Goal: Information Seeking & Learning: Learn about a topic

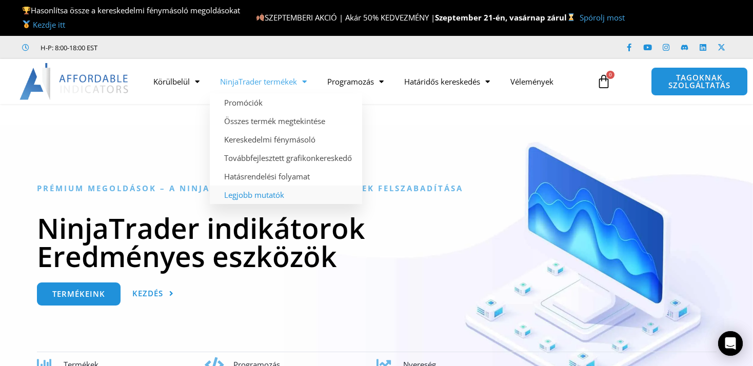
click at [272, 196] on link "Legjobb mutatók" at bounding box center [286, 195] width 152 height 18
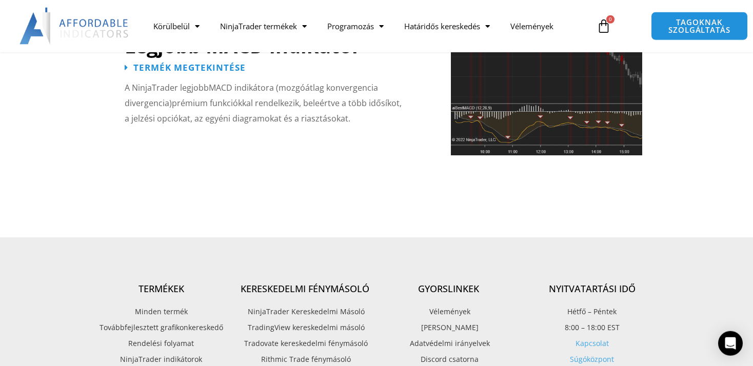
scroll to position [2385, 0]
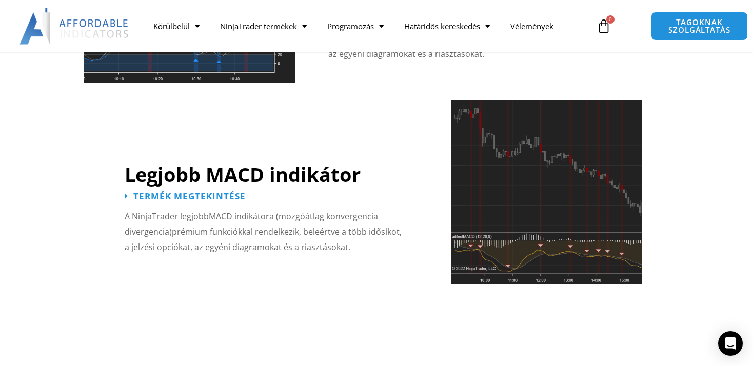
click at [551, 186] on img at bounding box center [546, 193] width 191 height 184
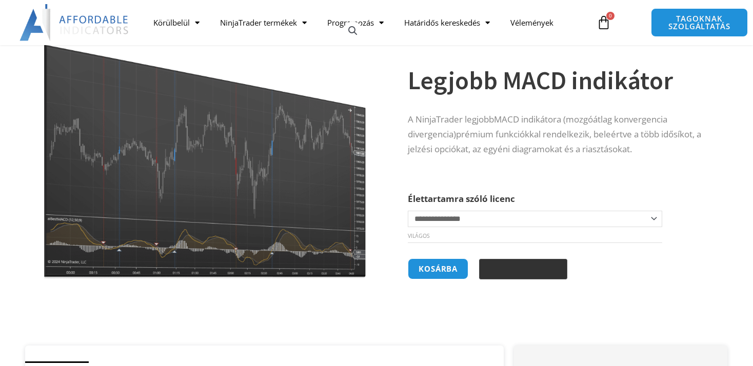
scroll to position [108, 0]
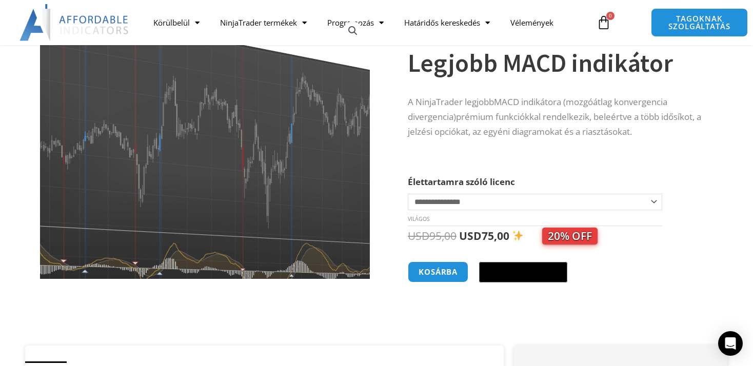
click at [216, 189] on img at bounding box center [201, 131] width 446 height 358
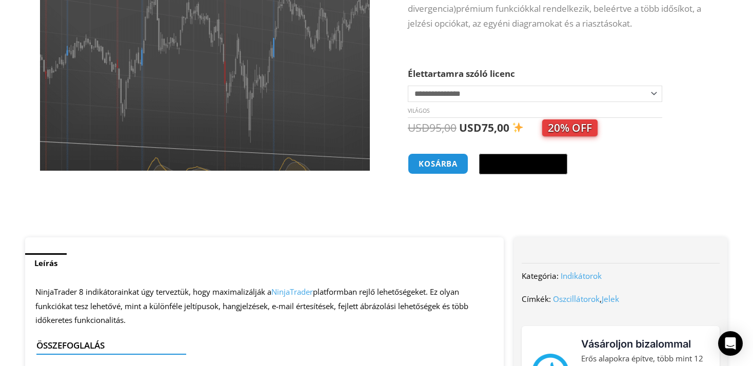
scroll to position [0, 0]
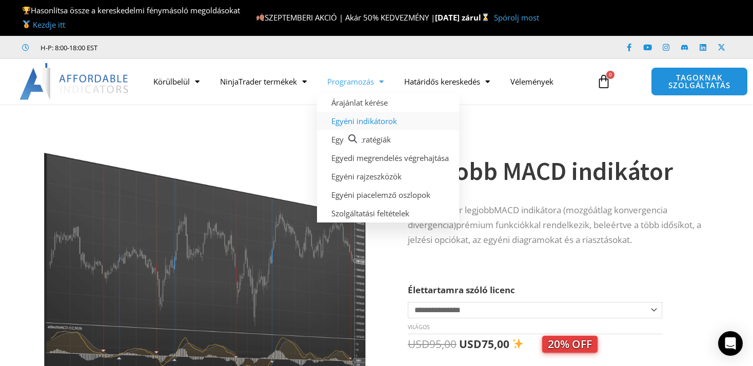
click at [371, 122] on link "Egyéni indikátorok" at bounding box center [388, 121] width 142 height 18
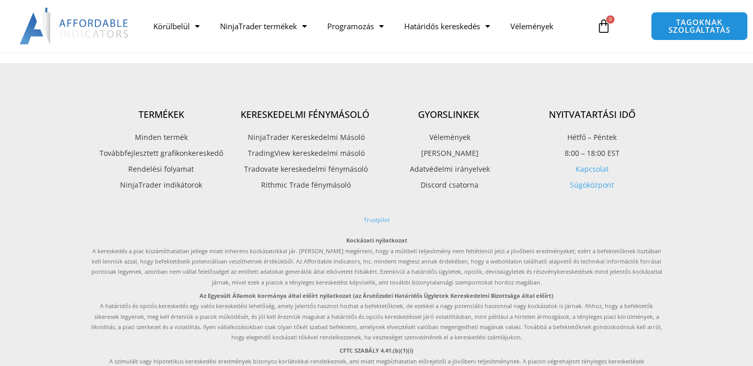
scroll to position [1119, 0]
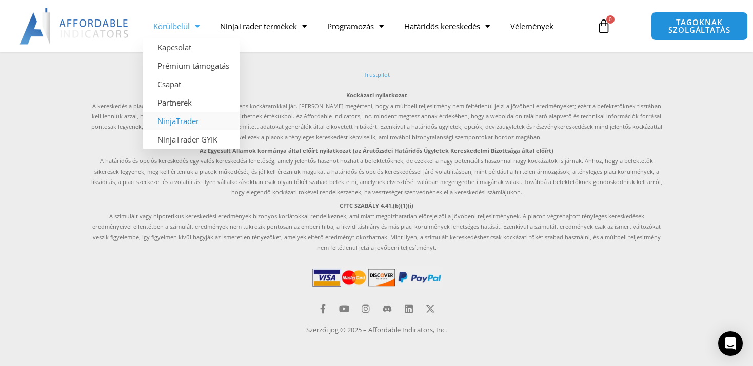
click at [194, 120] on link "NinjaTrader" at bounding box center [191, 121] width 96 height 18
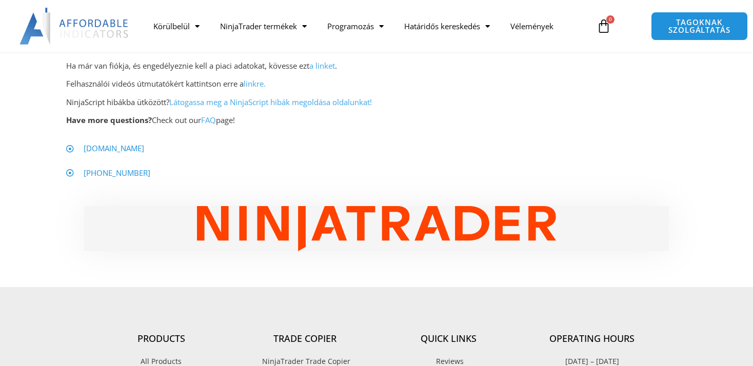
scroll to position [615, 0]
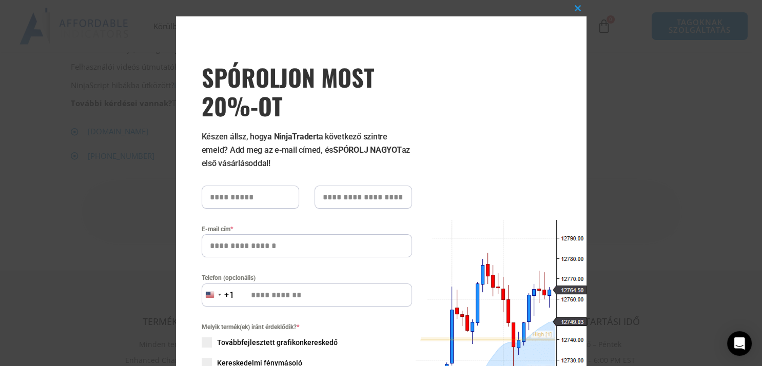
click at [650, 118] on div "Zárja be ezt a modult SPÓROLJON MOST 20%-OT Készen állsz, hogy a NinjaTradert a…" at bounding box center [381, 183] width 762 height 366
